Goal: Task Accomplishment & Management: Manage account settings

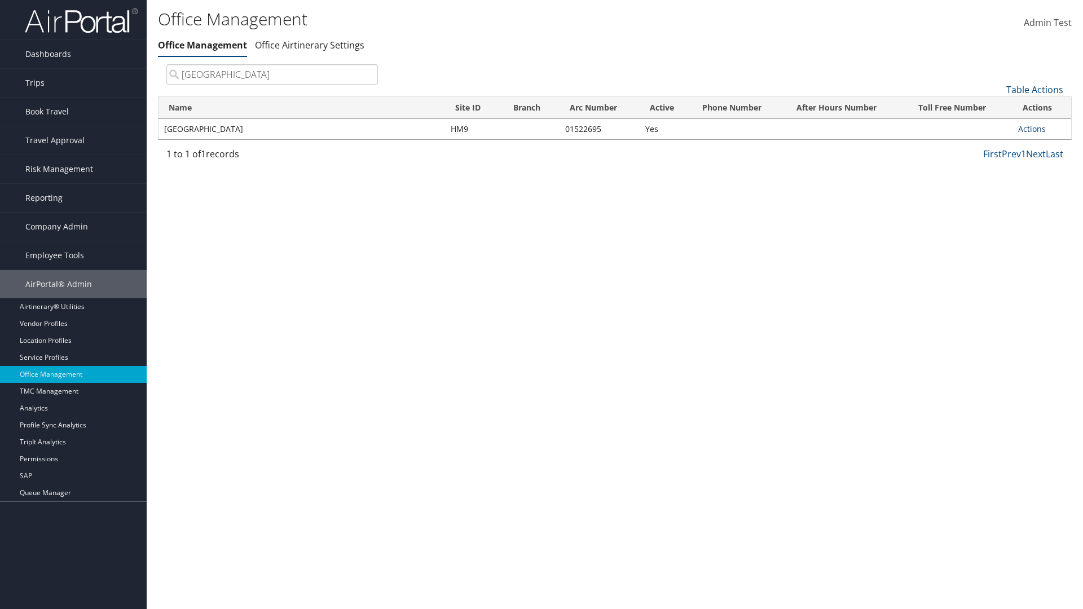
type input "[GEOGRAPHIC_DATA]"
click at [1032, 129] on link "Actions" at bounding box center [1032, 129] width 28 height 11
click at [0, 0] on link "View Travel Agents" at bounding box center [0, 0] width 0 height 0
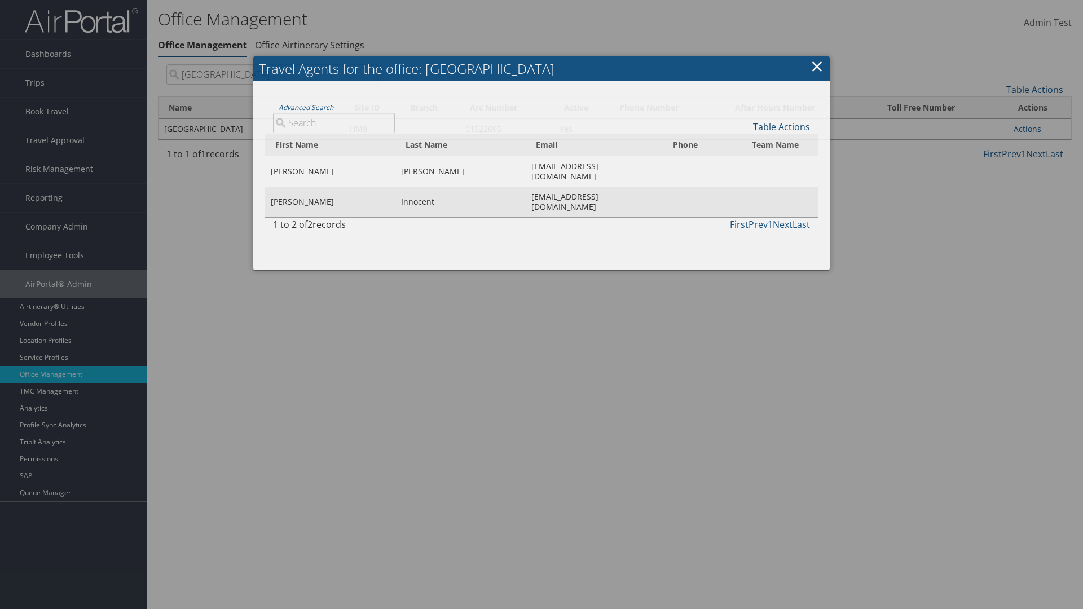
click at [781, 126] on link "Table Actions" at bounding box center [781, 127] width 57 height 12
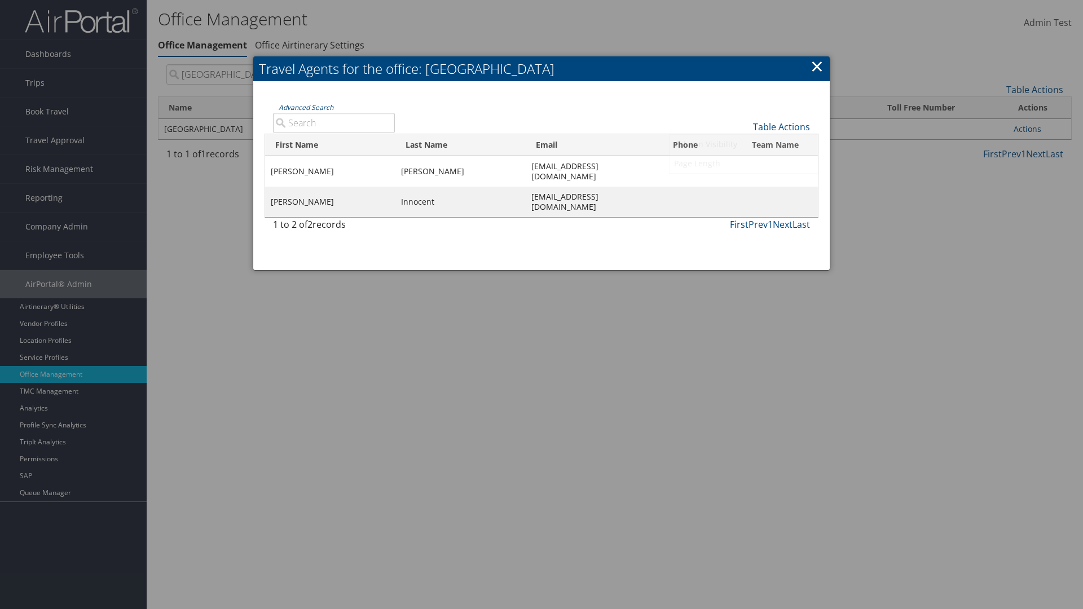
click at [744, 144] on link "Column Visibility" at bounding box center [744, 144] width 148 height 19
click at [744, 145] on link "First Name" at bounding box center [744, 145] width 148 height 19
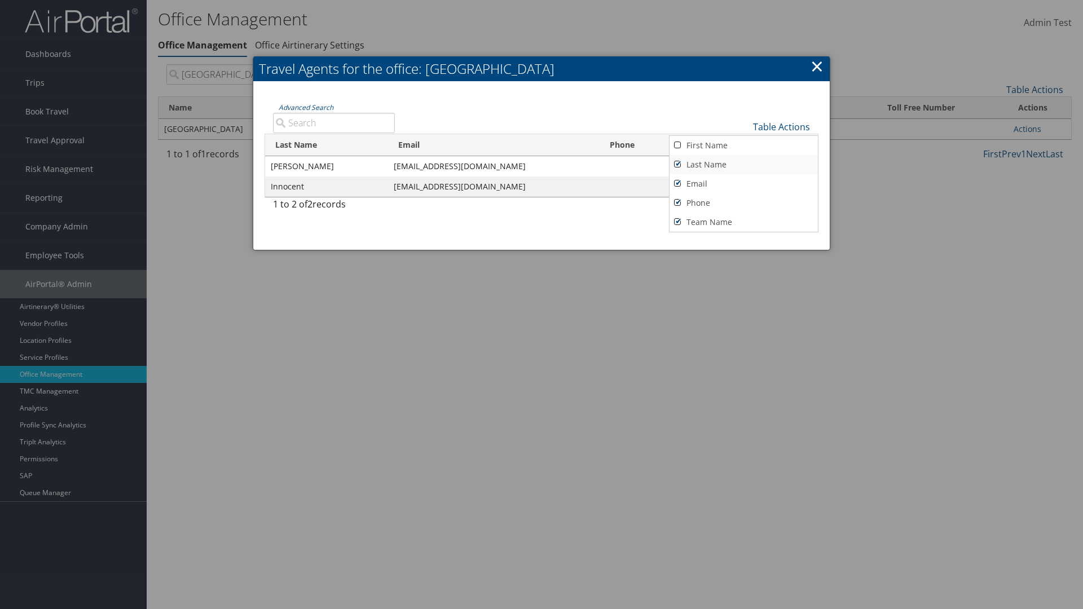
click at [744, 164] on link "Last Name" at bounding box center [744, 164] width 148 height 19
click at [744, 183] on link "Email" at bounding box center [744, 183] width 148 height 19
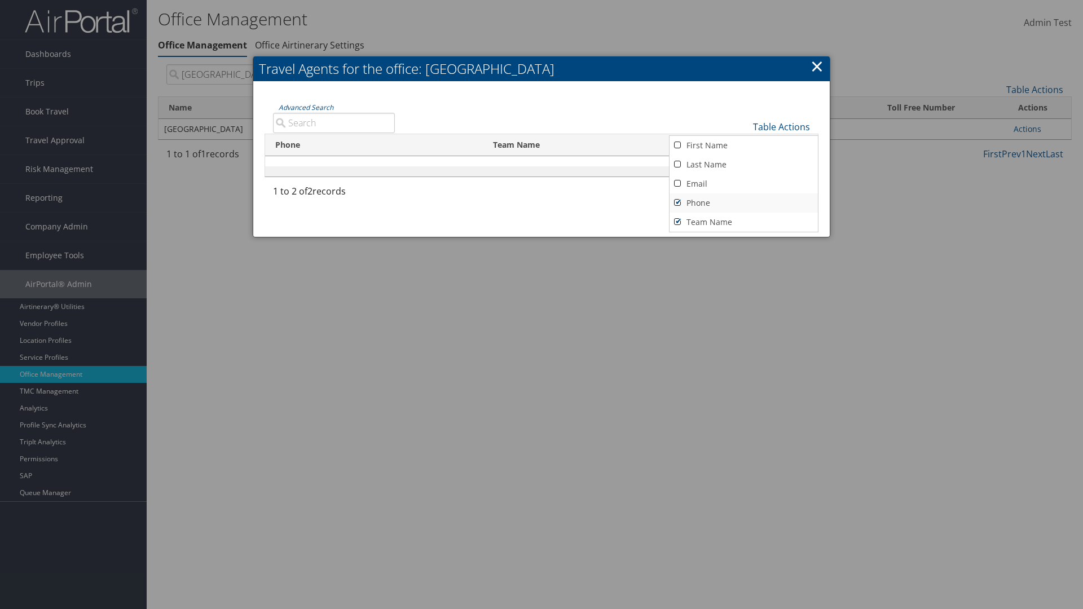
click at [744, 203] on link "Phone" at bounding box center [744, 203] width 148 height 19
click at [744, 222] on link "Team Name" at bounding box center [744, 222] width 148 height 19
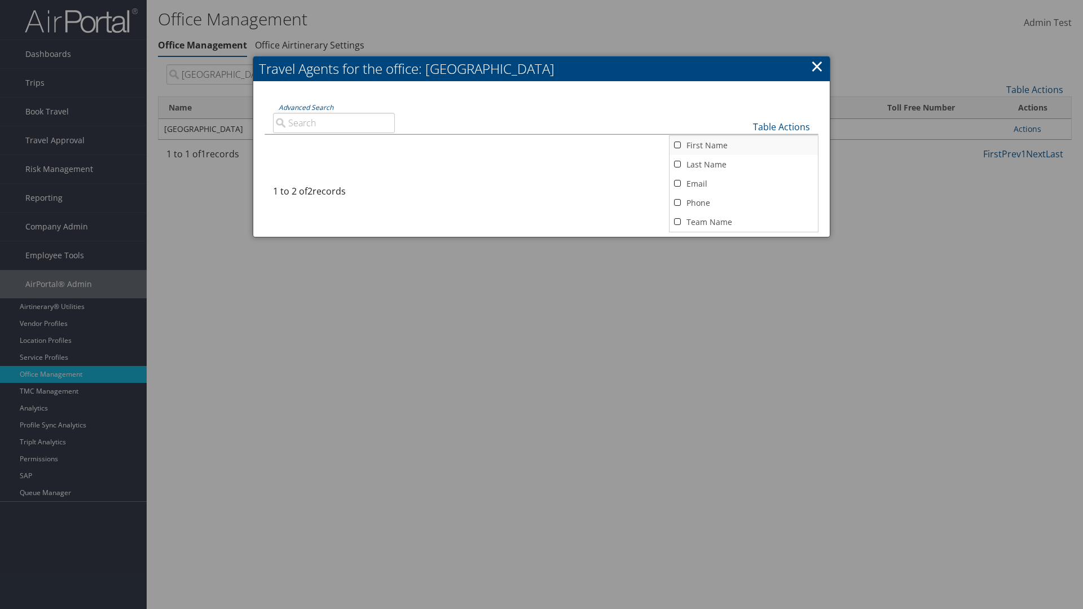
click at [744, 145] on link "First Name" at bounding box center [744, 145] width 148 height 19
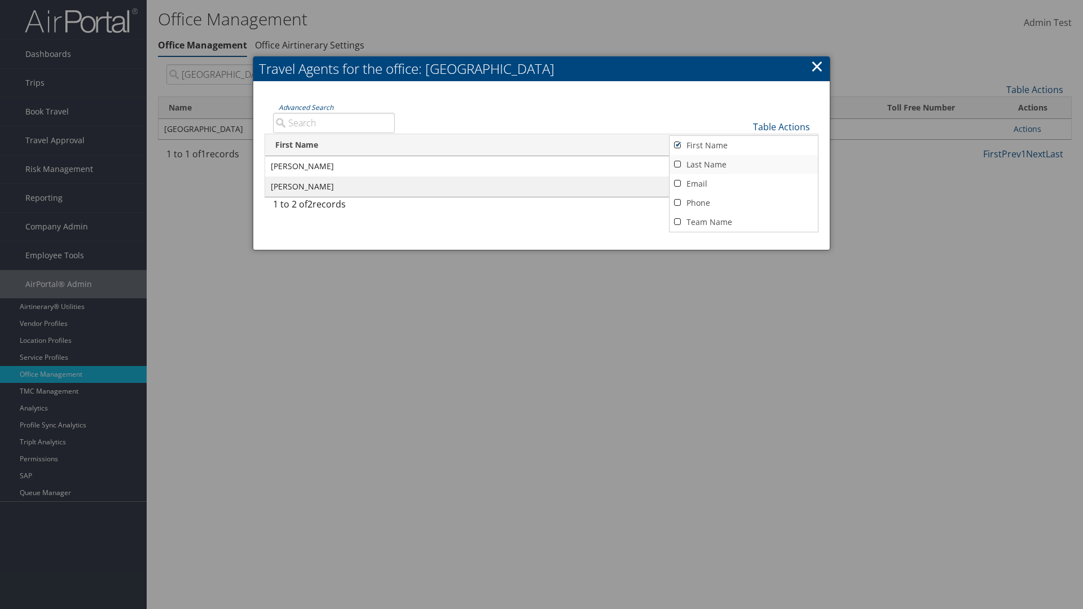
click at [744, 164] on link "Last Name" at bounding box center [744, 164] width 148 height 19
click at [744, 183] on link "Email" at bounding box center [744, 183] width 148 height 19
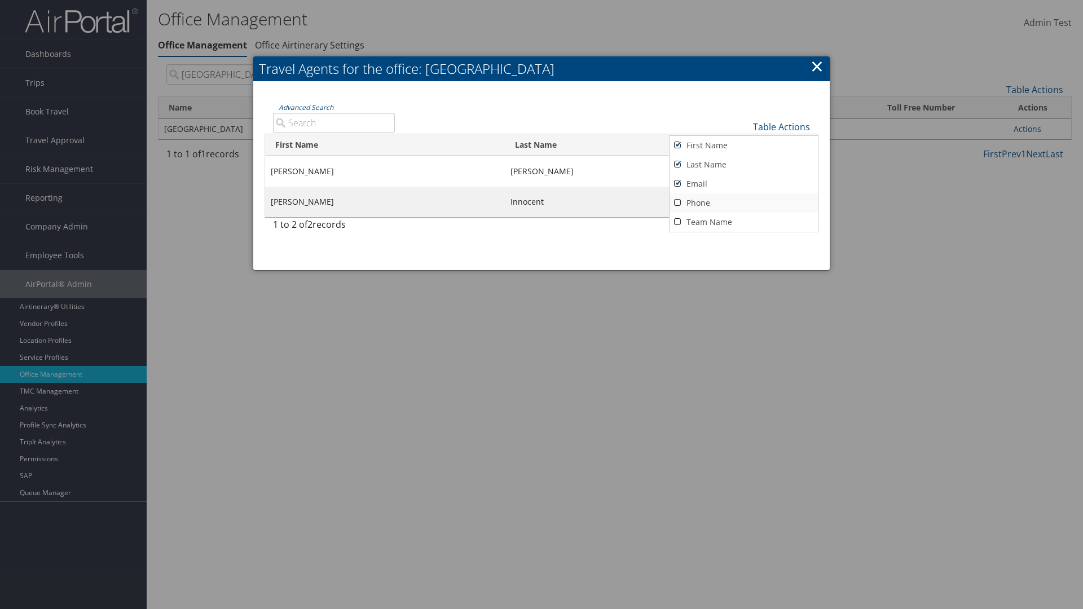
click at [744, 203] on link "Phone" at bounding box center [744, 203] width 148 height 19
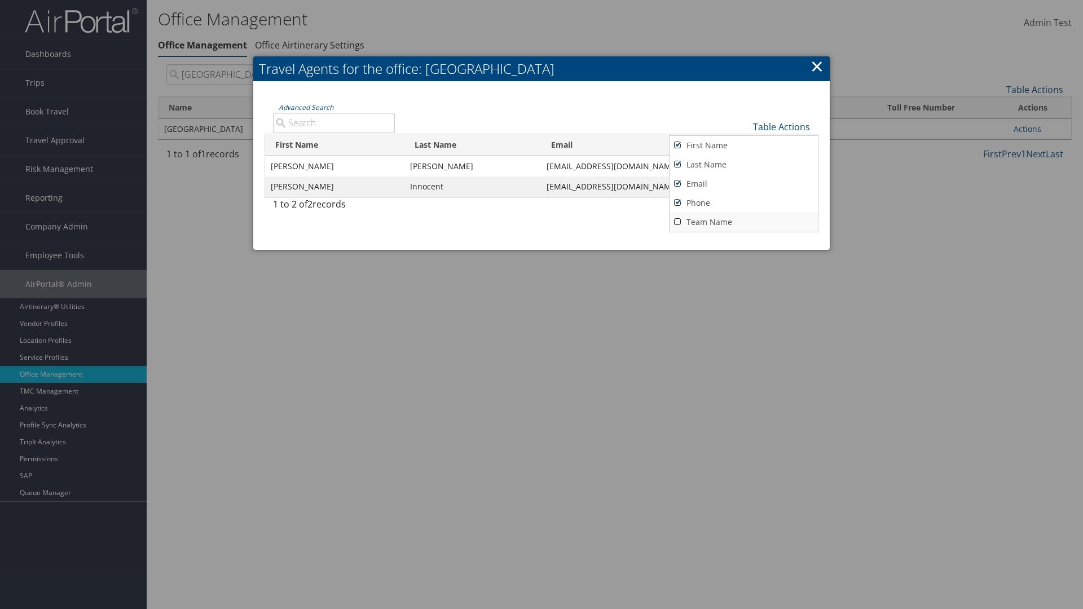
click at [744, 222] on link "Team Name" at bounding box center [744, 222] width 148 height 19
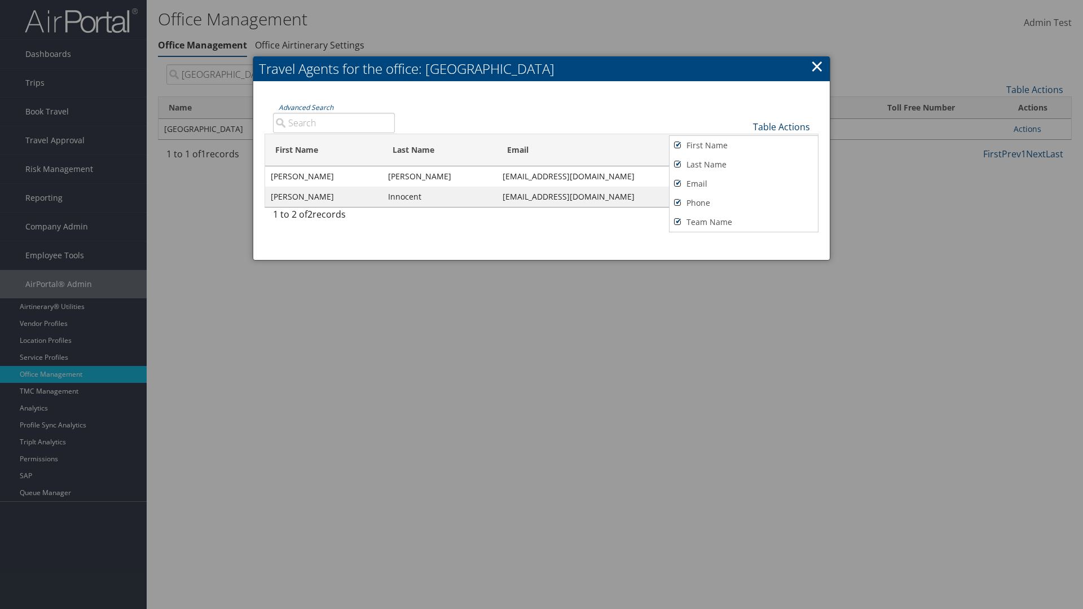
click at [781, 126] on link "Table Actions" at bounding box center [781, 127] width 57 height 12
click at [744, 165] on link "Page Length" at bounding box center [744, 165] width 148 height 19
click at [744, 165] on link "25" at bounding box center [744, 165] width 148 height 19
